Goal: Use online tool/utility: Utilize a website feature to perform a specific function

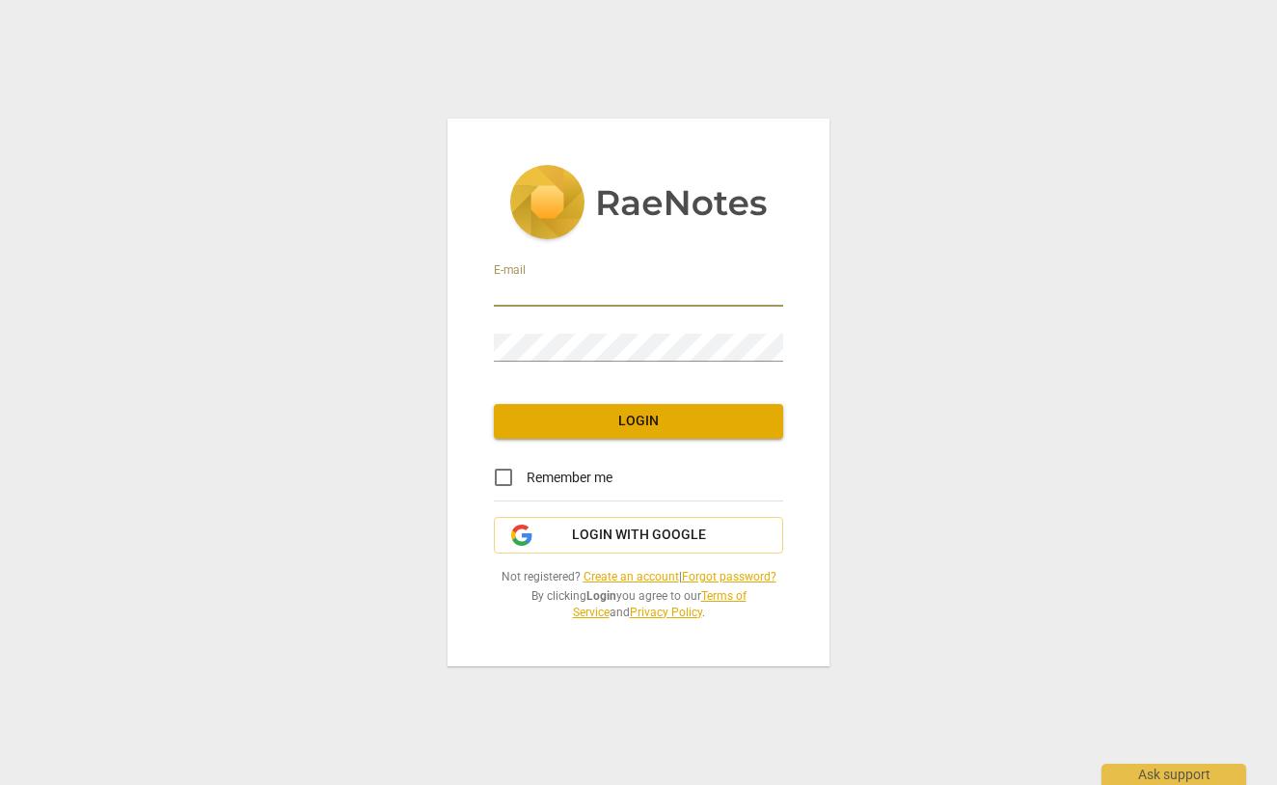
type input "[PERSON_NAME][EMAIL_ADDRESS][DOMAIN_NAME]"
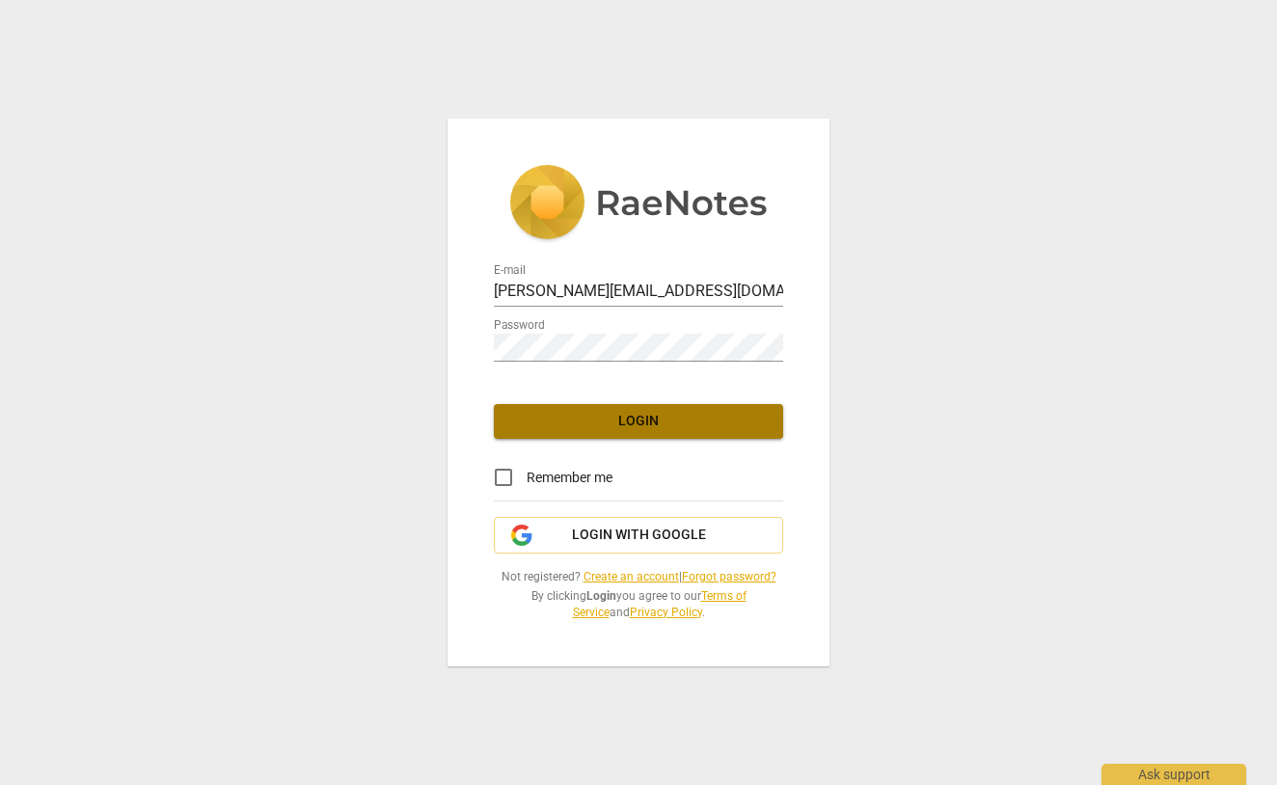
click at [615, 417] on span "Login" at bounding box center [638, 421] width 258 height 19
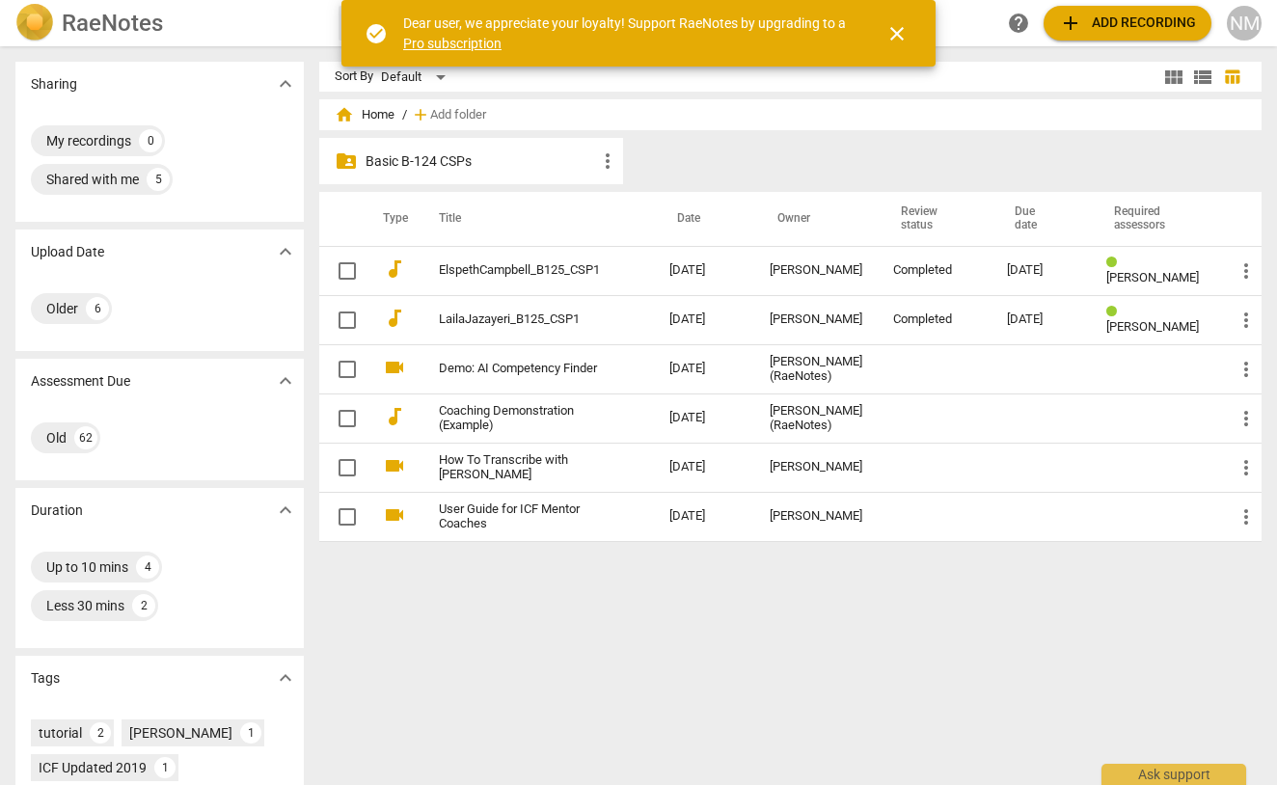
click at [896, 26] on span "close" at bounding box center [896, 33] width 23 height 23
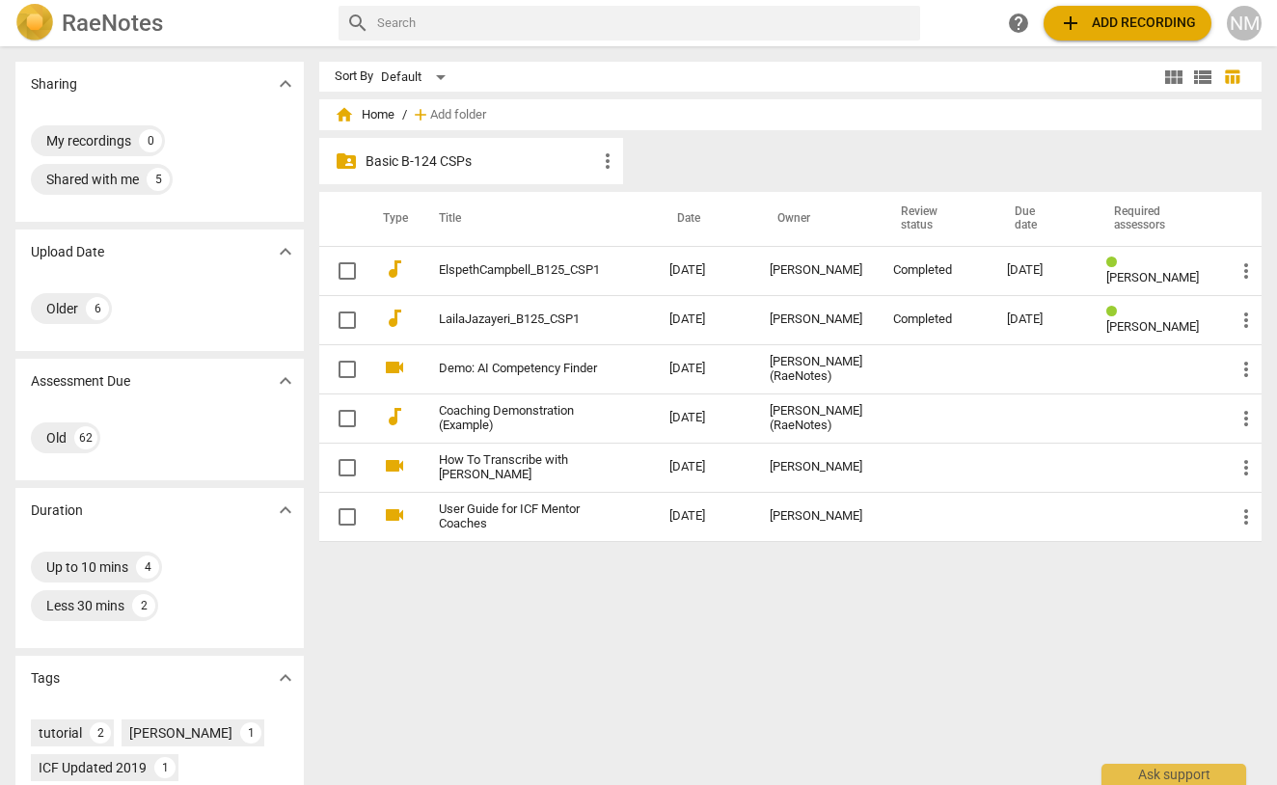
click at [1118, 15] on span "add Add recording" at bounding box center [1127, 23] width 137 height 23
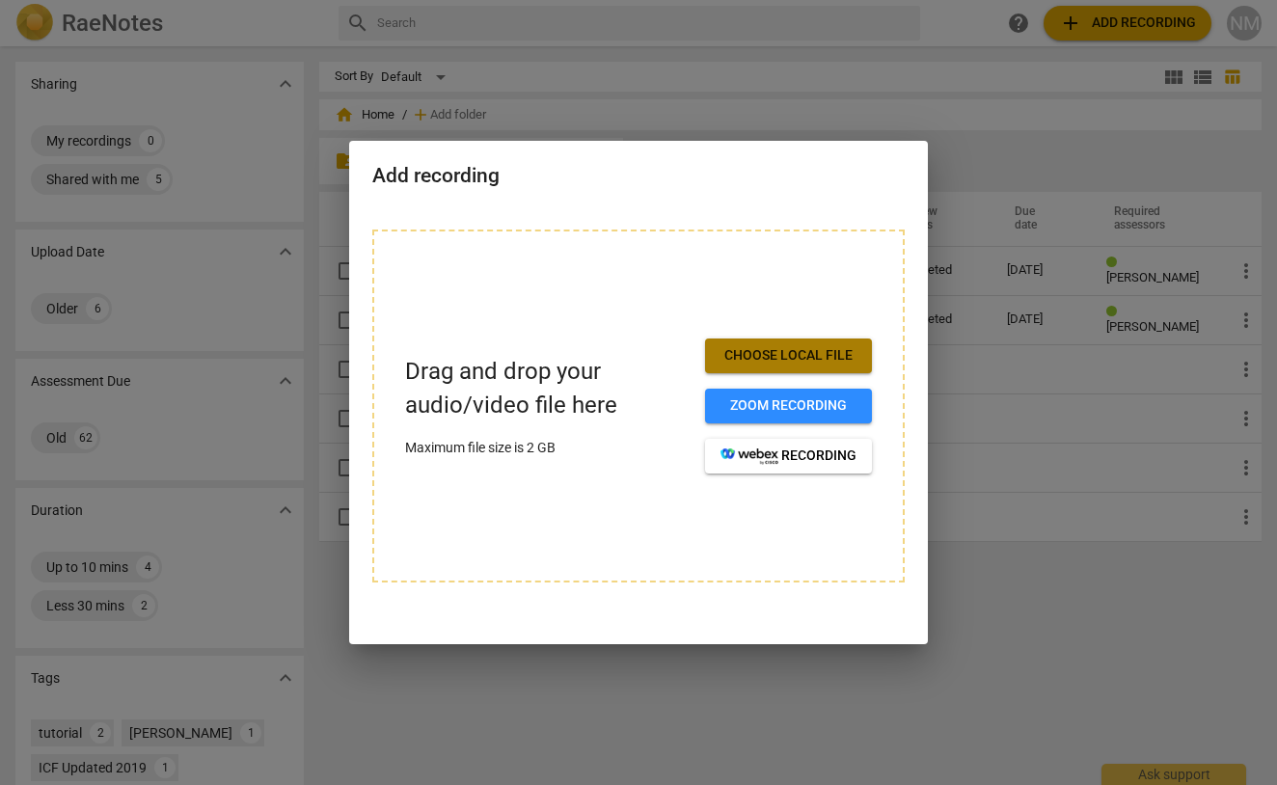
click at [736, 349] on span "Choose local file" at bounding box center [788, 355] width 136 height 19
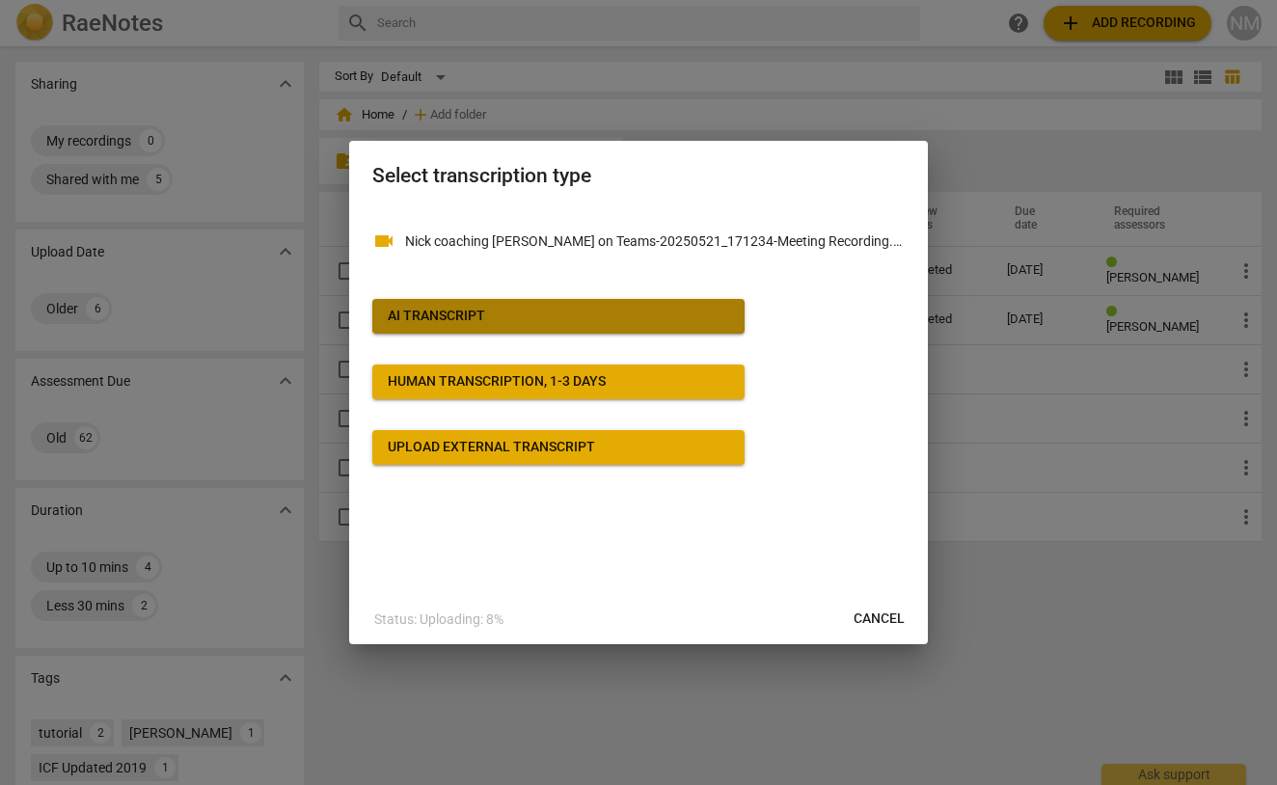
click at [484, 311] on div "AI Transcript" at bounding box center [436, 316] width 97 height 19
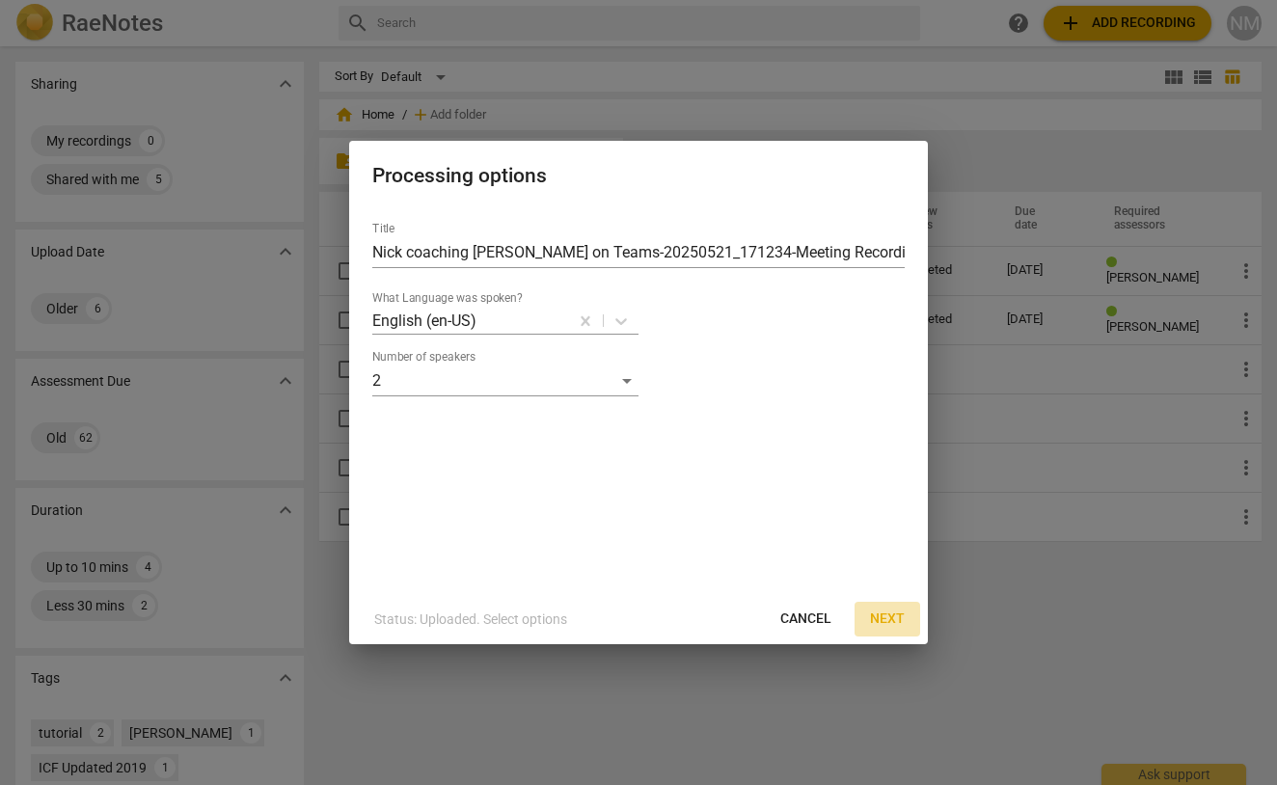
click at [882, 616] on span "Next" at bounding box center [887, 618] width 35 height 19
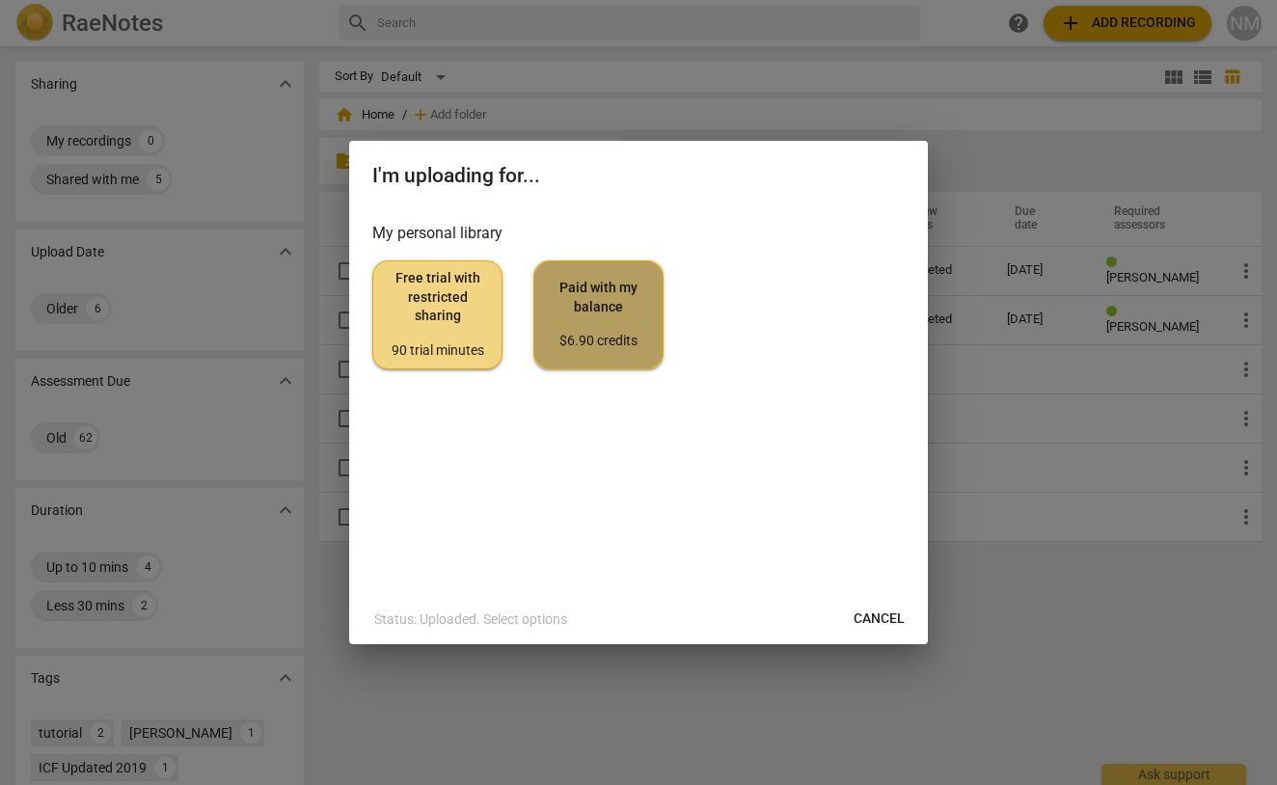
click at [596, 323] on span "Paid with my balance $6.90 credits" at bounding box center [598, 315] width 97 height 72
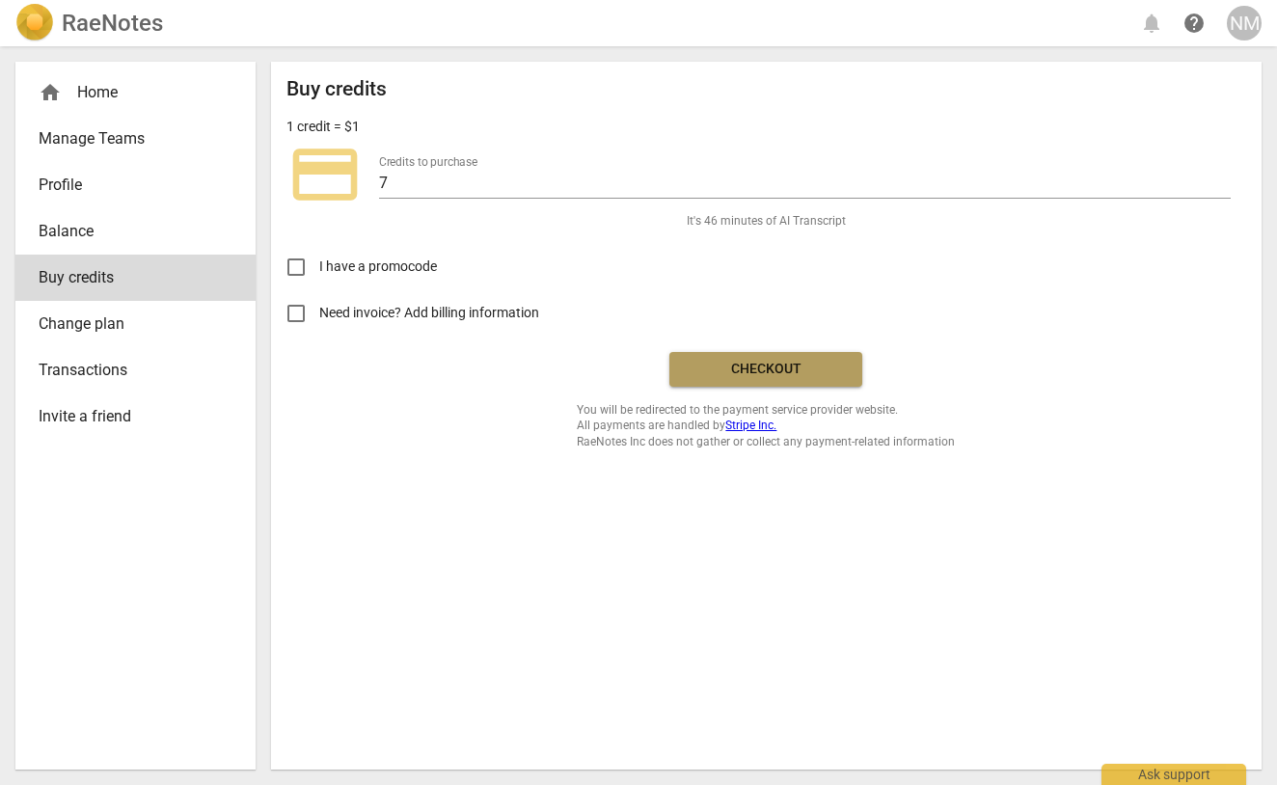
click at [753, 365] on span "Checkout" at bounding box center [766, 369] width 162 height 19
